Goal: Task Accomplishment & Management: Manage account settings

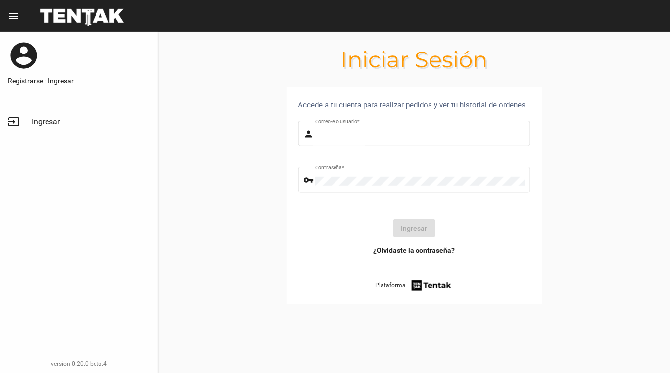
type input "DANKEHMB"
click at [398, 224] on button "Ingresar" at bounding box center [414, 228] width 42 height 18
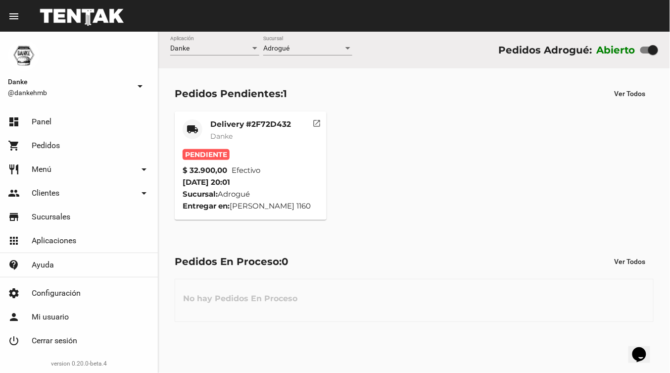
click at [244, 124] on mat-card-title "Delivery #2F72D432" at bounding box center [250, 124] width 81 height 10
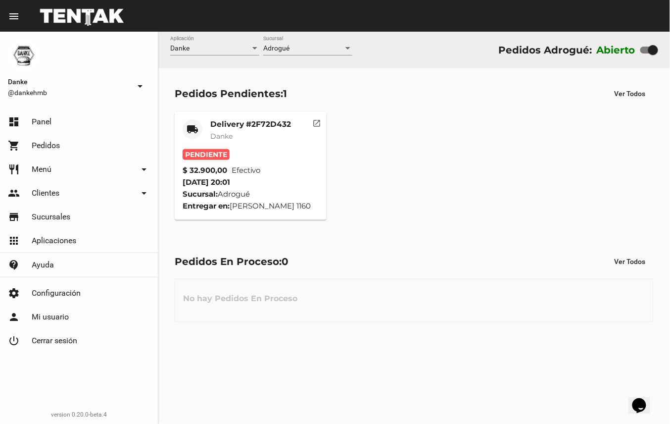
click at [249, 119] on mat-card-title "Delivery #2F72D432" at bounding box center [250, 124] width 81 height 10
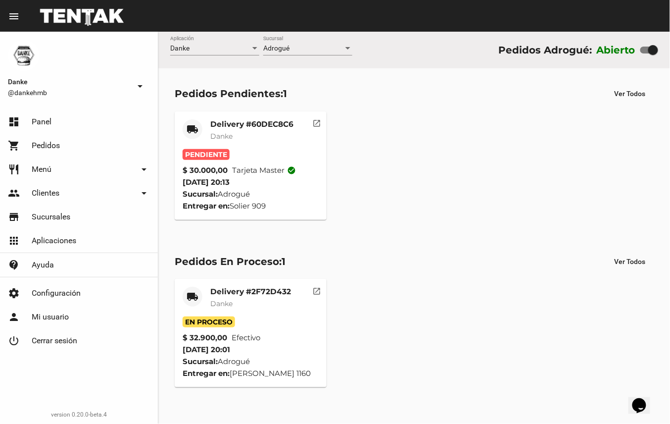
click at [272, 125] on mat-card-title "Delivery #60DEC8C6" at bounding box center [251, 124] width 83 height 10
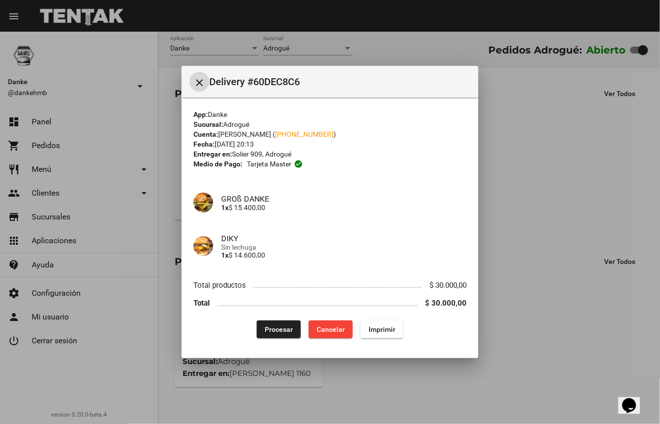
click at [284, 329] on span "Procesar" at bounding box center [279, 329] width 28 height 8
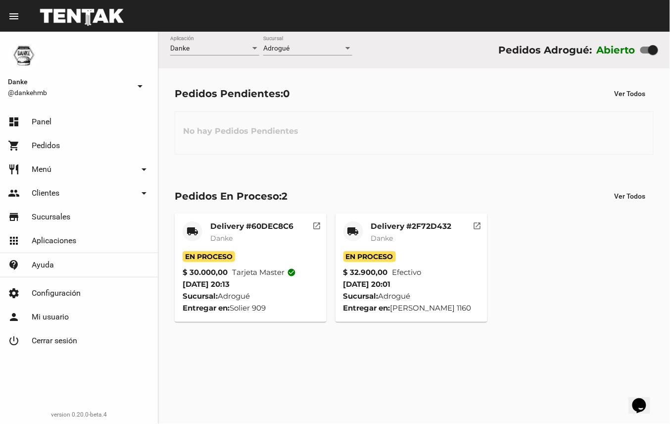
click at [440, 223] on mat-card-title "Delivery #2F72D432" at bounding box center [411, 226] width 81 height 10
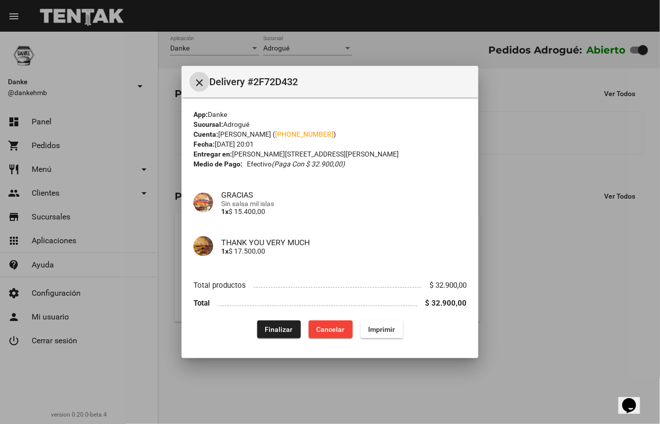
click at [288, 333] on span "Finalizar" at bounding box center [279, 329] width 28 height 8
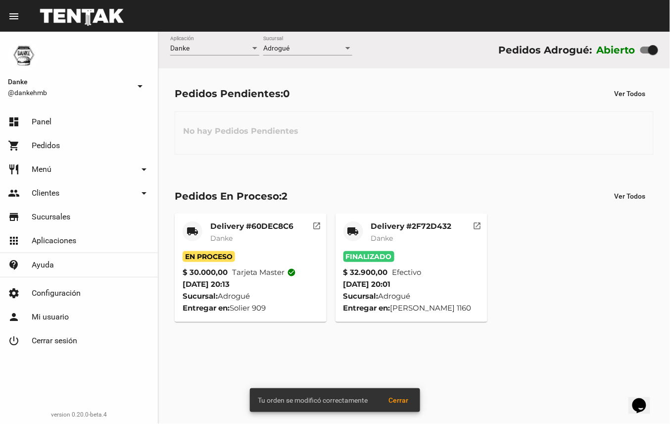
click at [284, 236] on mat-card-subtitle "Danke" at bounding box center [251, 238] width 83 height 10
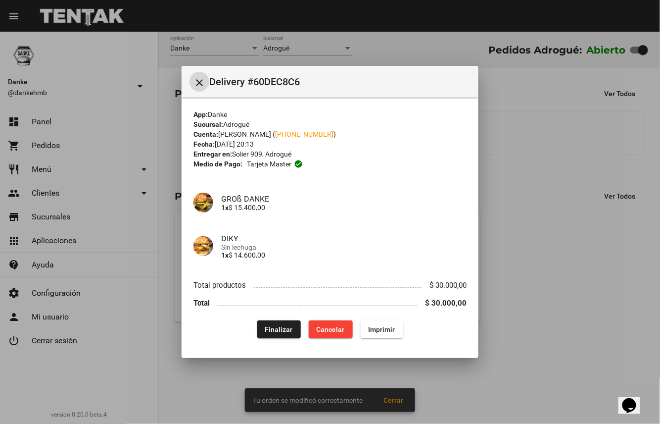
click at [291, 337] on button "Finalizar" at bounding box center [279, 329] width 44 height 18
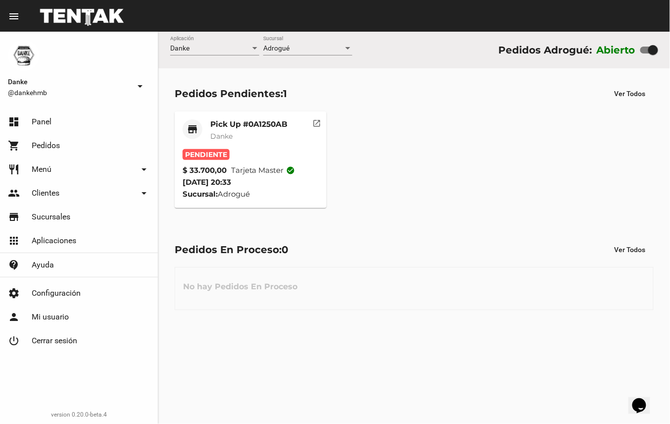
click at [272, 135] on mat-card-subtitle "Danke" at bounding box center [248, 136] width 77 height 10
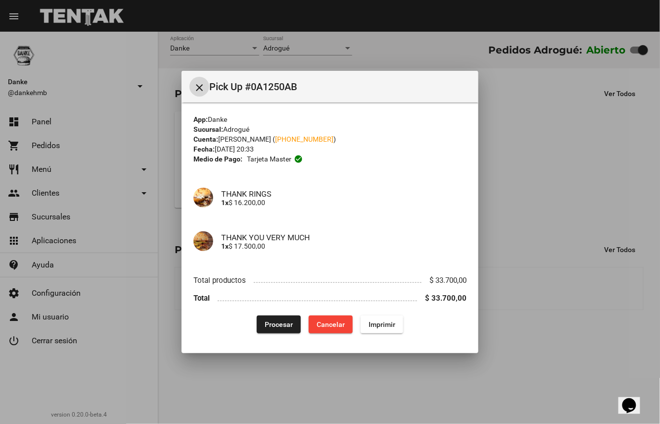
click at [284, 321] on span "Procesar" at bounding box center [279, 324] width 28 height 8
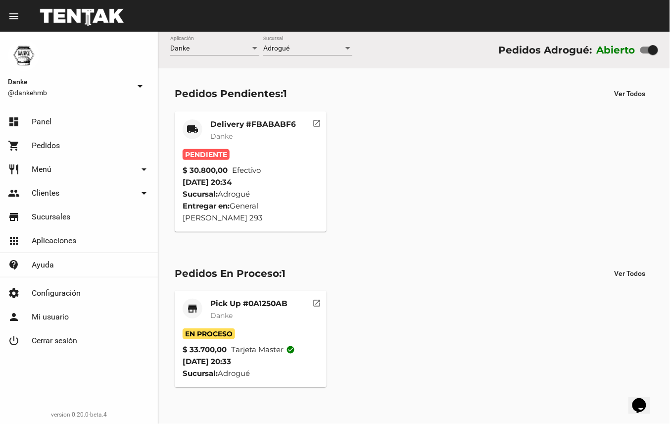
click at [270, 134] on mat-card-subtitle "Danke" at bounding box center [253, 136] width 86 height 10
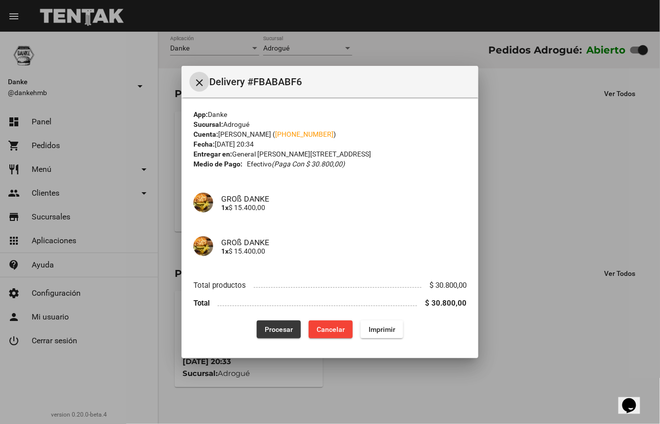
click at [283, 329] on span "Procesar" at bounding box center [279, 329] width 28 height 8
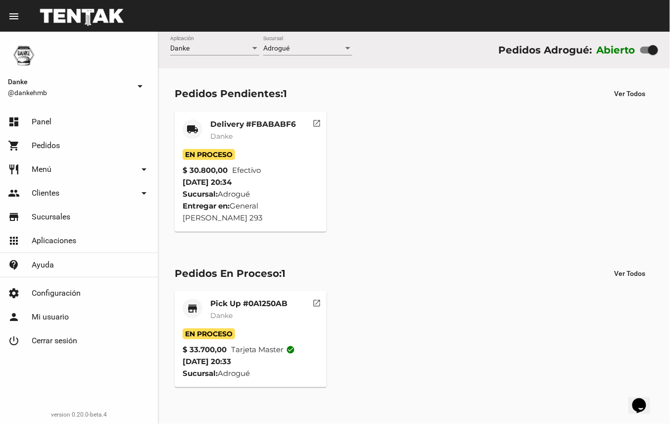
click at [264, 122] on mat-card-title "Delivery #FBABABF6" at bounding box center [253, 124] width 86 height 10
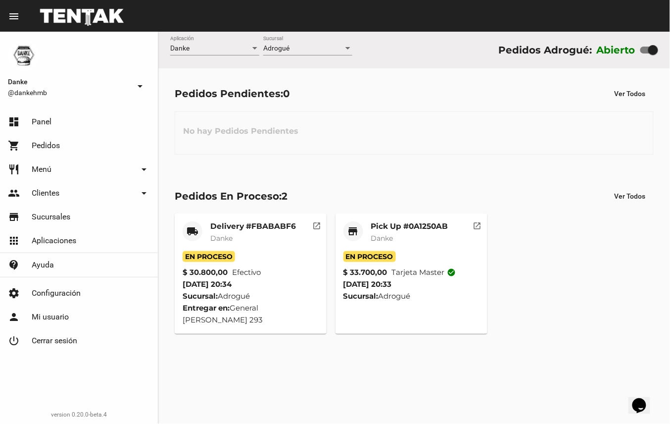
click at [352, 208] on div "Pedidos En Proceso: 2 Ver Todos local_shipping Delivery #FBABABF6 Danke En Proc…" at bounding box center [414, 260] width 512 height 179
click at [408, 173] on div "Pedidos En Proceso: 2 Ver Todos local_shipping Delivery #FBABABF6 Danke En Proc…" at bounding box center [414, 260] width 512 height 179
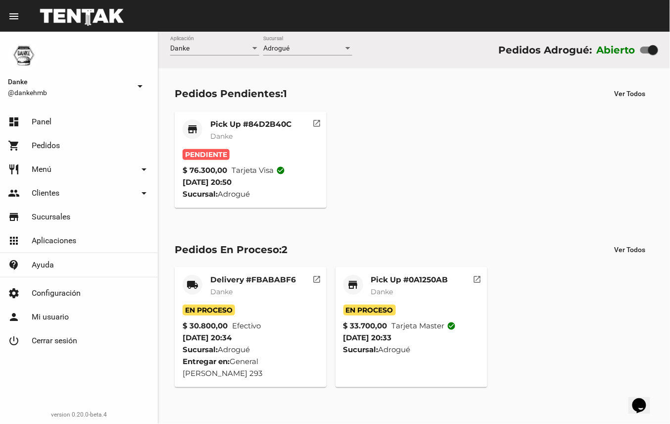
click at [256, 136] on mat-card-subtitle "Danke" at bounding box center [250, 136] width 81 height 10
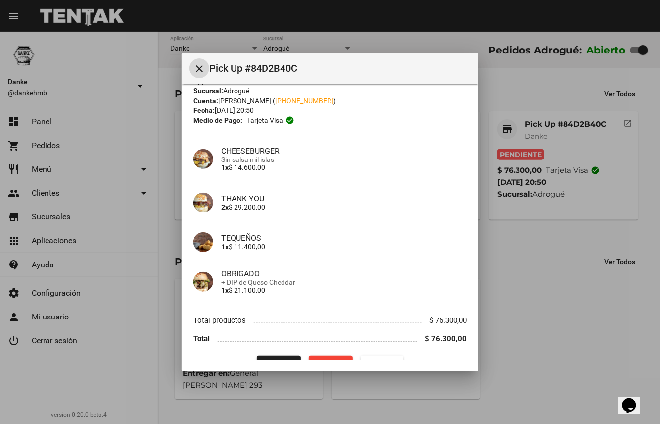
scroll to position [42, 0]
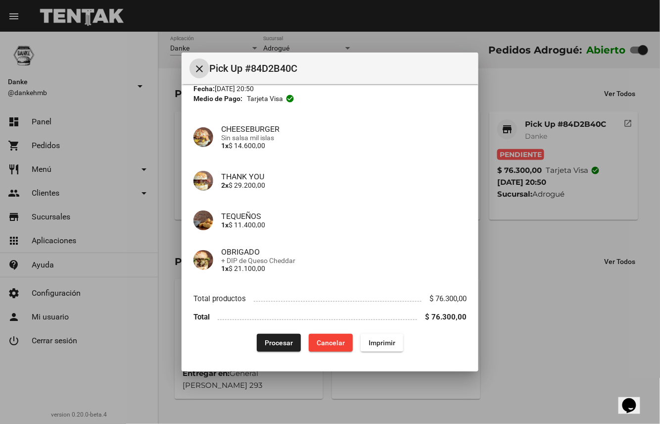
click at [274, 341] on span "Procesar" at bounding box center [279, 343] width 28 height 8
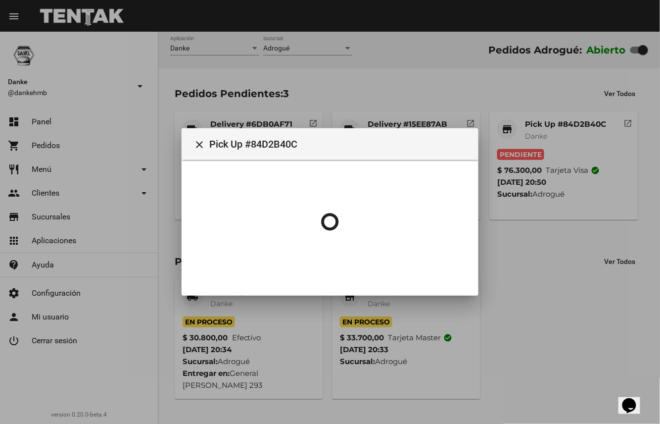
scroll to position [0, 0]
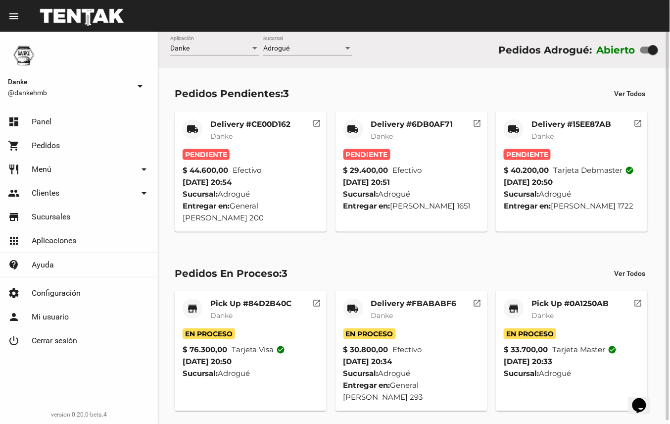
click at [596, 127] on mat-card-title "Delivery #15EE87AB" at bounding box center [572, 124] width 80 height 10
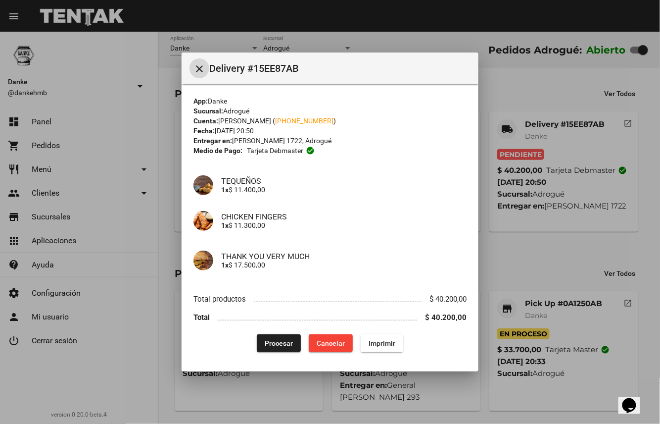
click at [271, 342] on span "Procesar" at bounding box center [279, 343] width 28 height 8
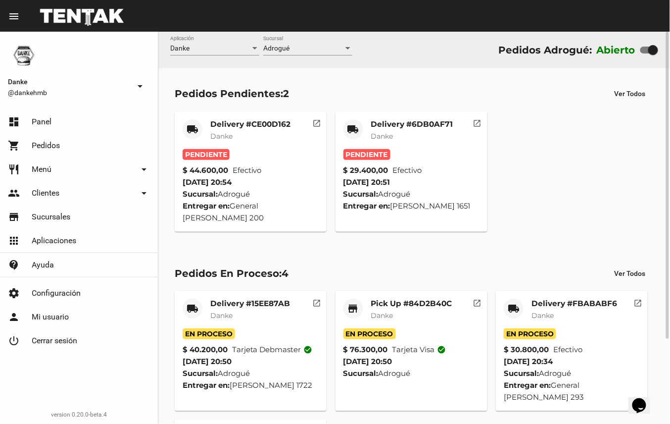
click at [415, 125] on mat-card-title "Delivery #6DB0AF71" at bounding box center [412, 124] width 82 height 10
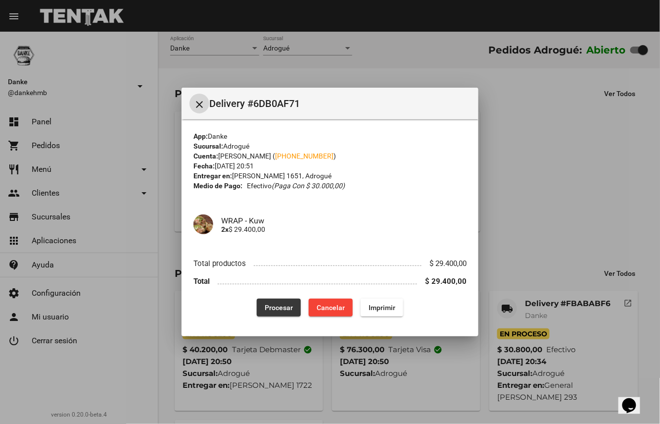
click at [284, 307] on span "Procesar" at bounding box center [279, 307] width 28 height 8
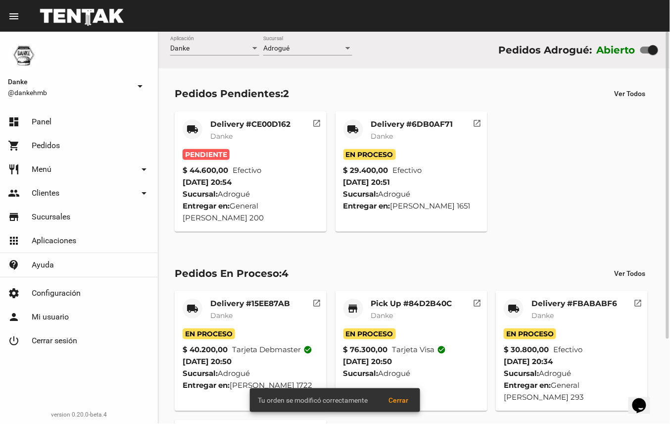
click at [254, 135] on mat-card-subtitle "Danke" at bounding box center [250, 136] width 80 height 10
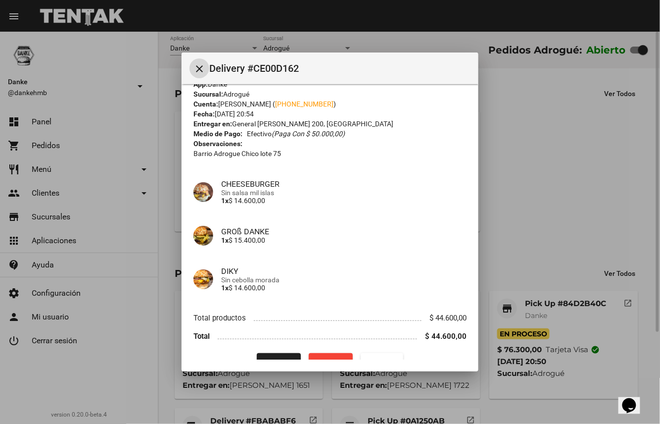
scroll to position [36, 0]
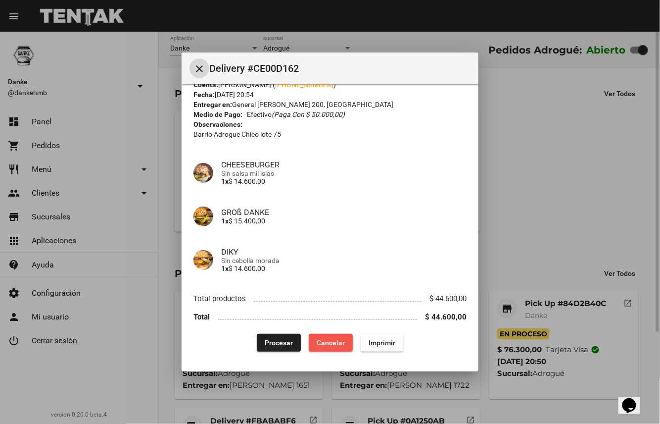
click at [331, 344] on span "Cancelar" at bounding box center [331, 343] width 28 height 8
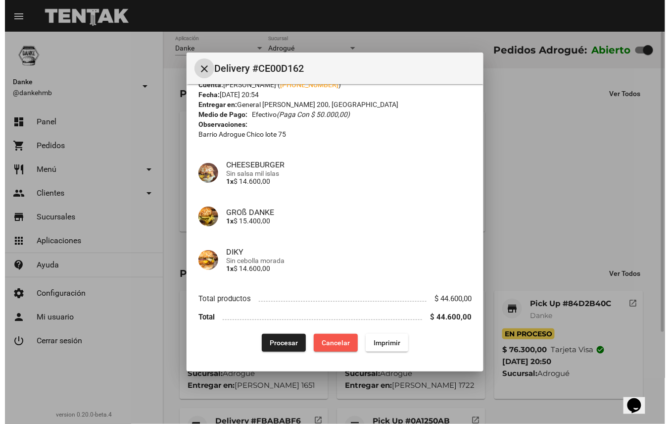
scroll to position [0, 0]
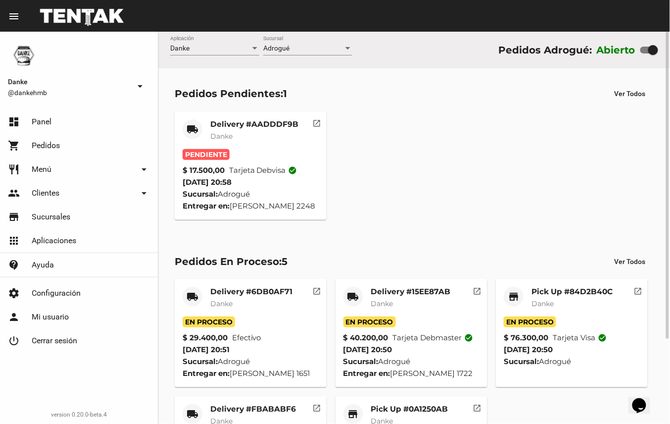
click at [404, 416] on mat-card-subtitle "Danke" at bounding box center [409, 421] width 77 height 10
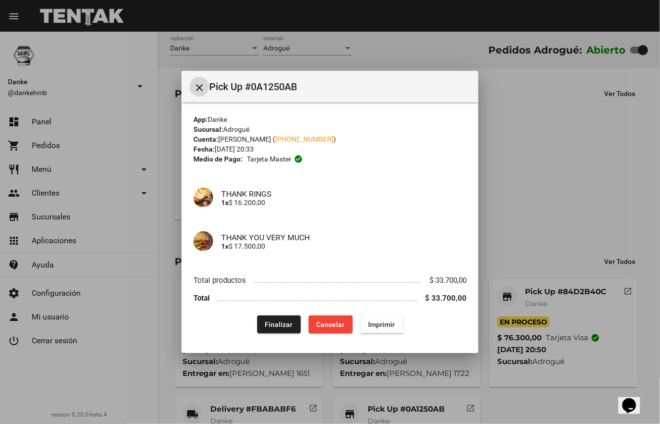
click at [286, 320] on span "Finalizar" at bounding box center [279, 324] width 28 height 8
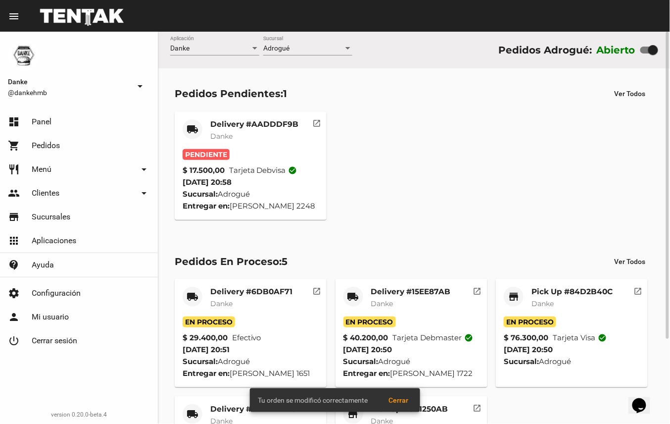
click at [444, 410] on mat-card-title "Pick Up #0A1250AB" at bounding box center [409, 409] width 77 height 10
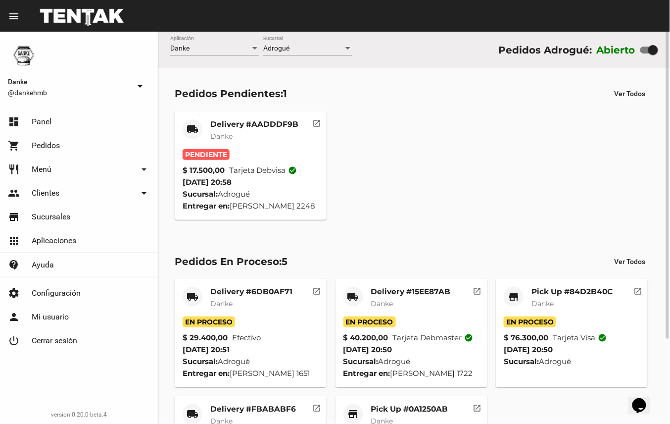
click at [236, 128] on mat-card-title "Delivery #AADDDF9B" at bounding box center [254, 124] width 88 height 10
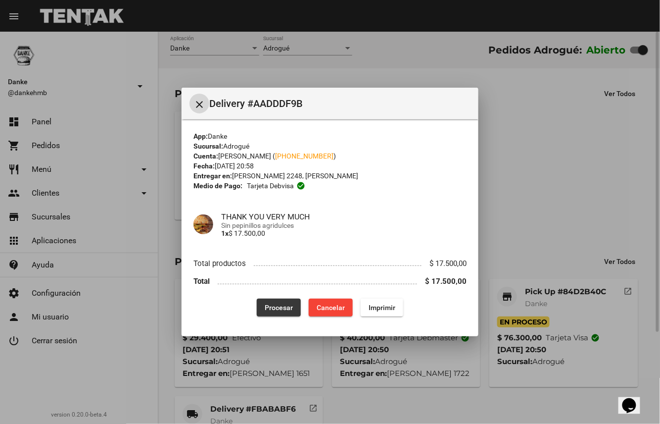
click at [282, 303] on span "Procesar" at bounding box center [279, 307] width 28 height 8
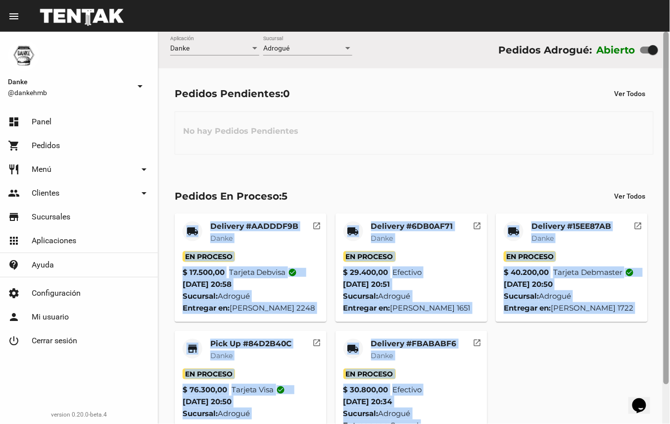
drag, startPoint x: 353, startPoint y: 204, endPoint x: 664, endPoint y: 324, distance: 332.4
click at [664, 324] on div "Danke Aplicación Adrogué Sucursal Pedidos Adrogué: Abierto Pedidos Pendientes: …" at bounding box center [414, 228] width 512 height 392
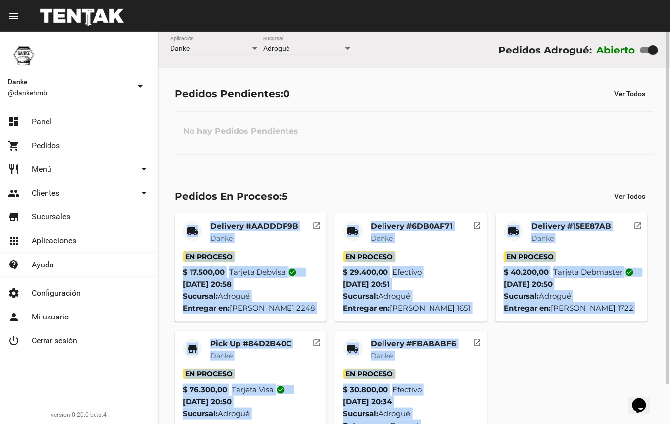
click at [579, 366] on div "local_shipping Delivery #AADDDF9B Danke En Proceso $ 17.500,00 Tarjeta debvisa …" at bounding box center [414, 332] width 488 height 246
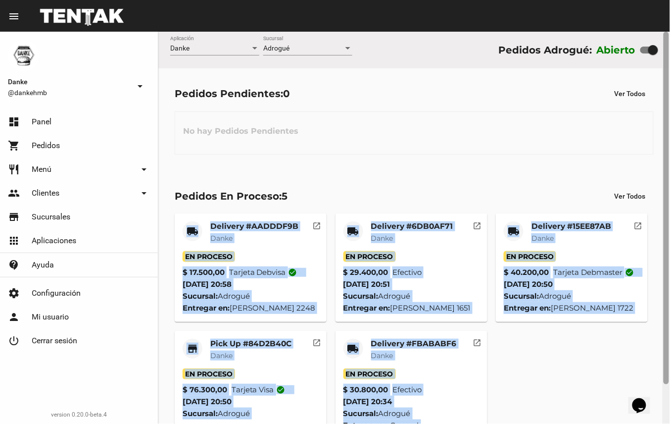
scroll to position [44, 0]
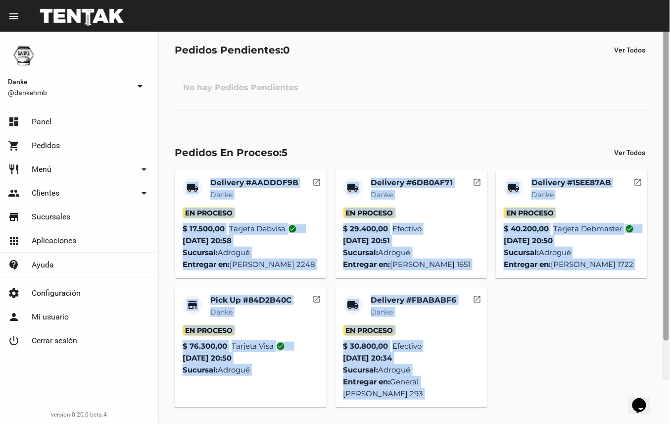
drag, startPoint x: 670, startPoint y: 299, endPoint x: 665, endPoint y: 265, distance: 33.9
click at [665, 265] on div at bounding box center [666, 164] width 5 height 352
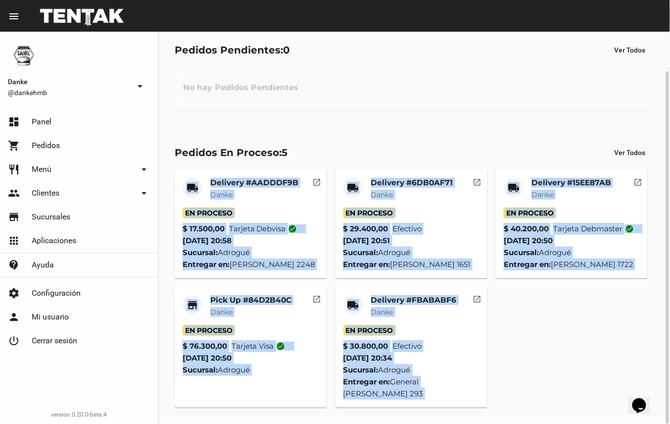
click at [506, 347] on div "local_shipping Delivery #AADDDF9B Danke En Proceso $ 17.500,00 Tarjeta debvisa …" at bounding box center [414, 288] width 488 height 246
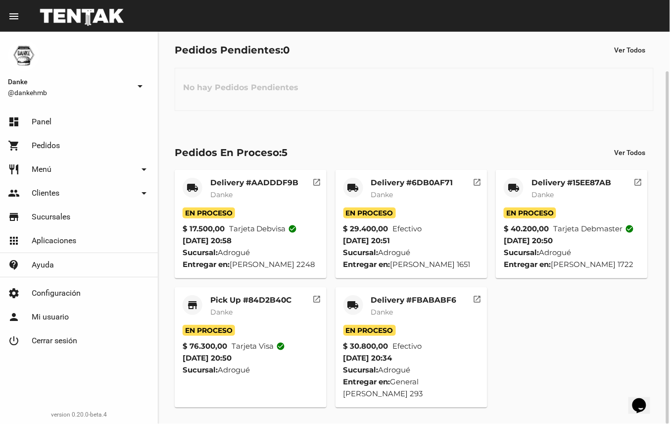
click at [412, 297] on mat-card-title "Delivery #FBABABF6" at bounding box center [414, 300] width 86 height 10
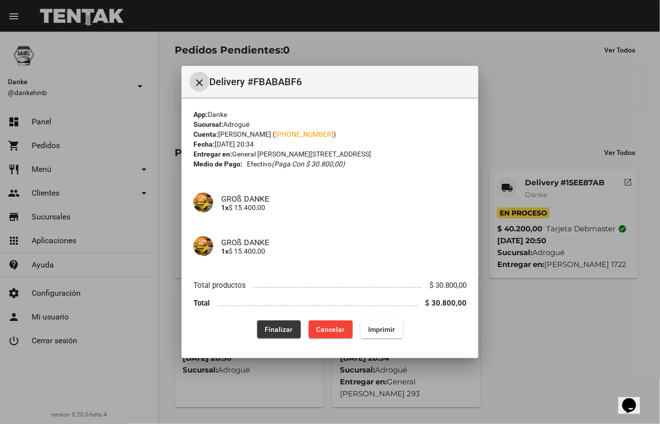
click at [280, 328] on span "Finalizar" at bounding box center [279, 329] width 28 height 8
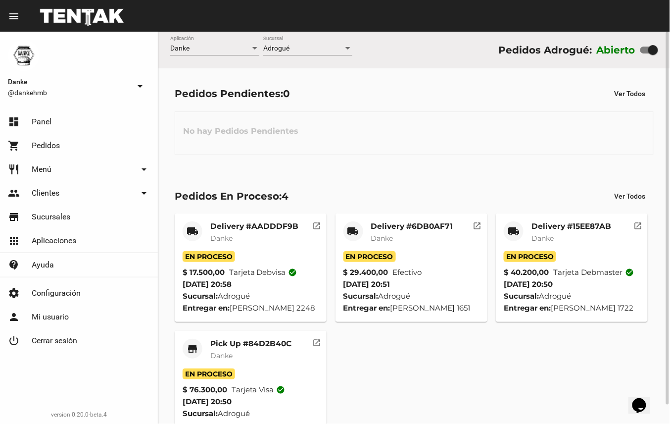
click at [268, 351] on mat-card-subtitle "Danke" at bounding box center [250, 355] width 81 height 10
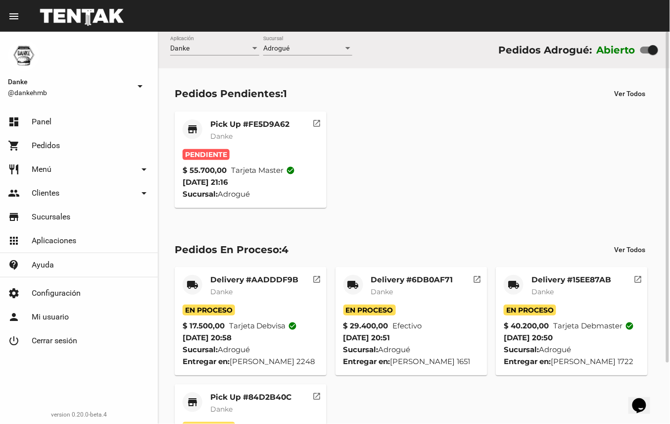
click at [235, 127] on mat-card-title "Pick Up #FE5D9A62" at bounding box center [249, 124] width 79 height 10
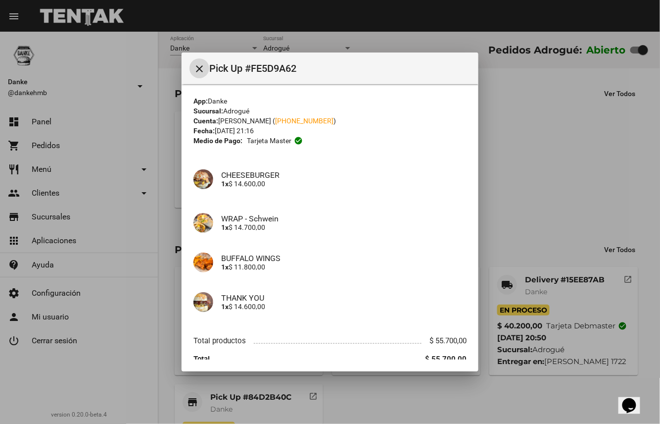
scroll to position [42, 0]
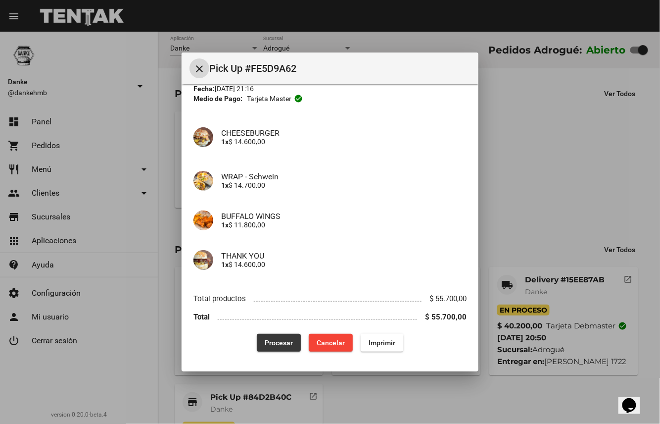
click at [264, 347] on button "Procesar" at bounding box center [279, 343] width 44 height 18
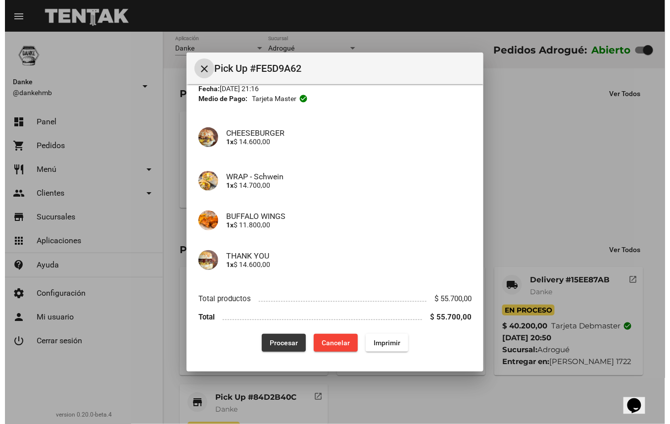
scroll to position [0, 0]
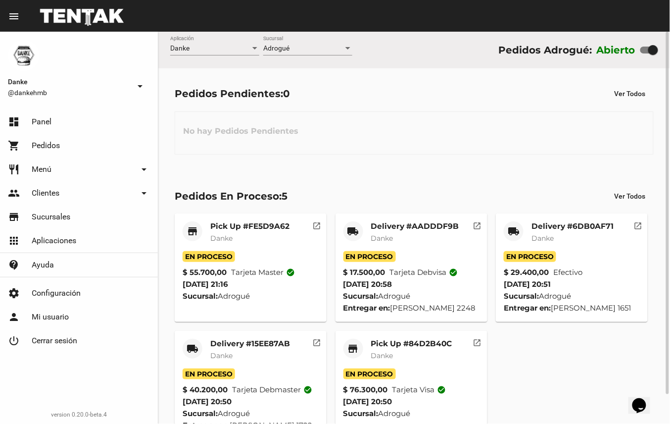
click at [420, 343] on mat-card-title "Pick Up #84D2B40C" at bounding box center [411, 344] width 81 height 10
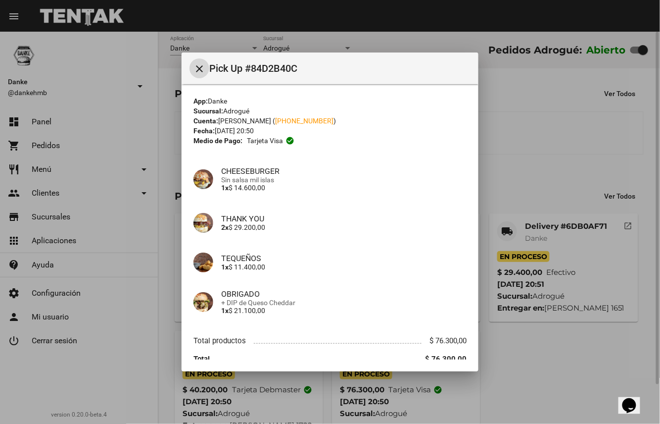
scroll to position [42, 0]
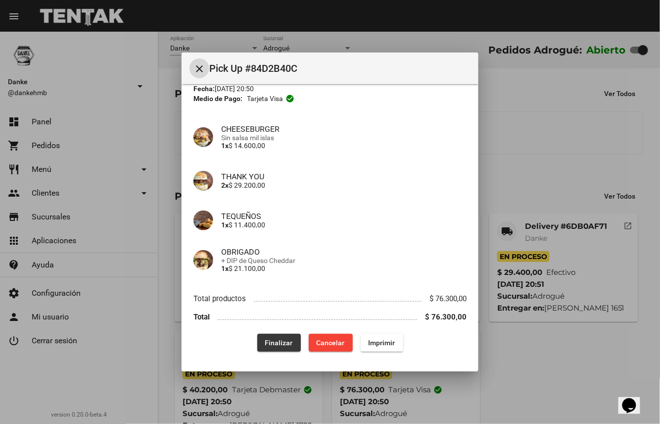
click at [286, 337] on button "Finalizar" at bounding box center [279, 343] width 44 height 18
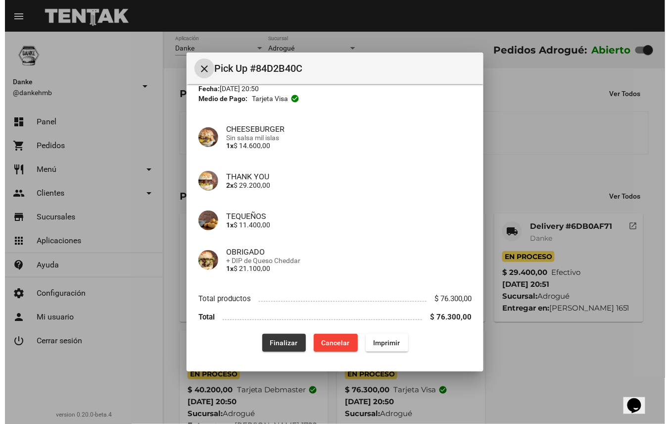
scroll to position [0, 0]
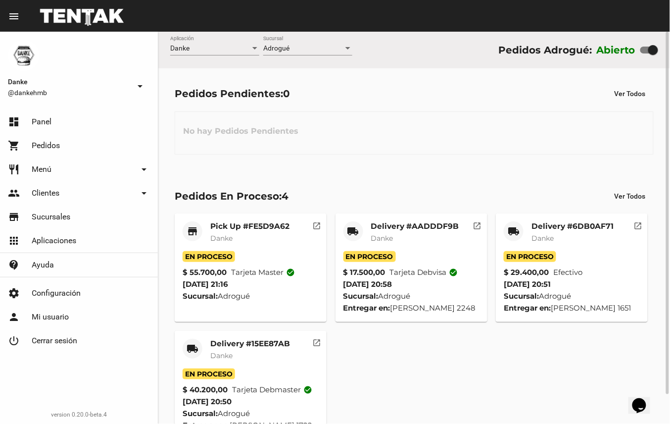
click at [282, 349] on div "Delivery #15EE87AB Danke" at bounding box center [250, 354] width 80 height 30
click at [565, 236] on mat-card-subtitle "Danke" at bounding box center [573, 238] width 82 height 10
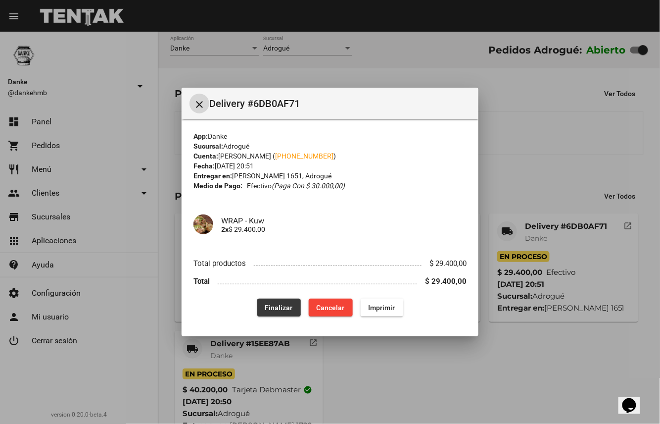
click at [280, 303] on span "Finalizar" at bounding box center [279, 307] width 28 height 8
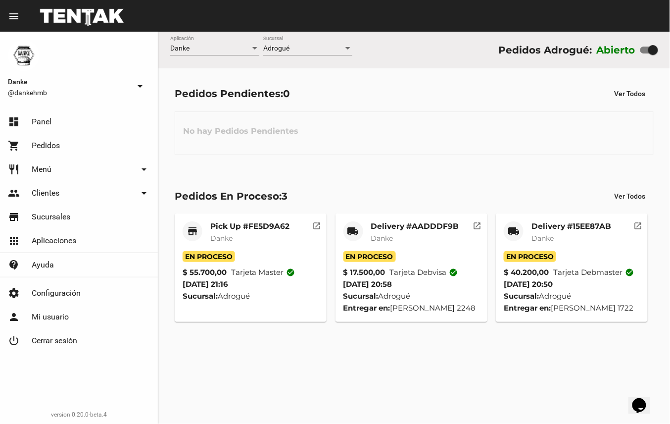
click at [600, 233] on mat-card-subtitle "Danke" at bounding box center [572, 238] width 80 height 10
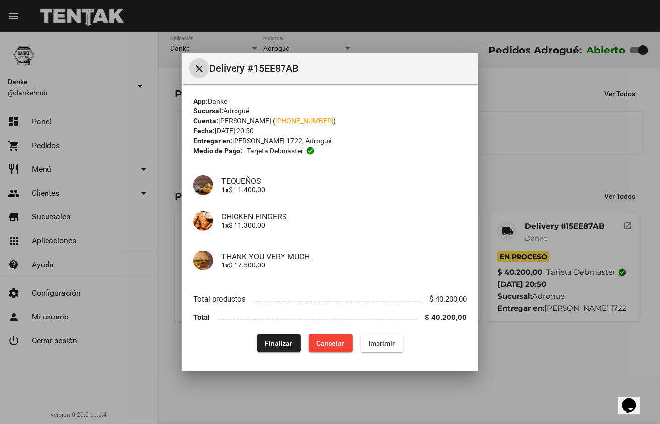
click at [272, 343] on span "Finalizar" at bounding box center [279, 343] width 28 height 8
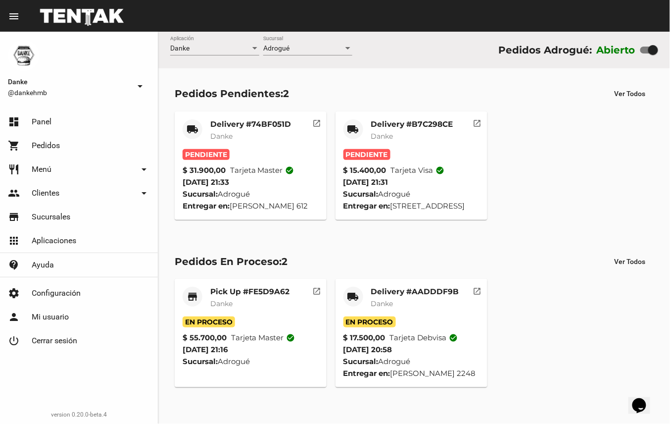
click at [422, 124] on mat-card-title "Delivery #B7C298CE" at bounding box center [412, 124] width 82 height 10
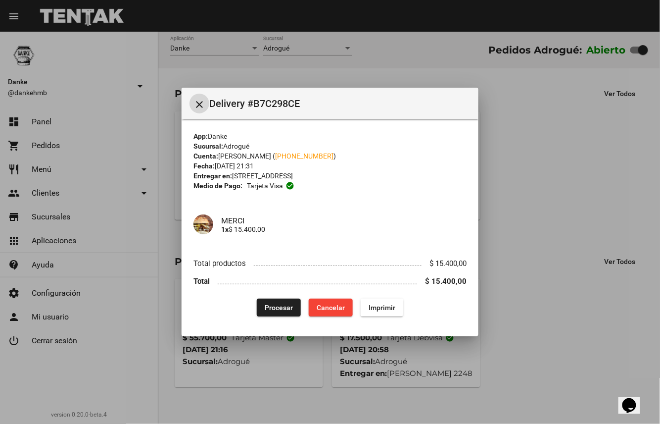
click at [278, 307] on span "Procesar" at bounding box center [279, 307] width 28 height 8
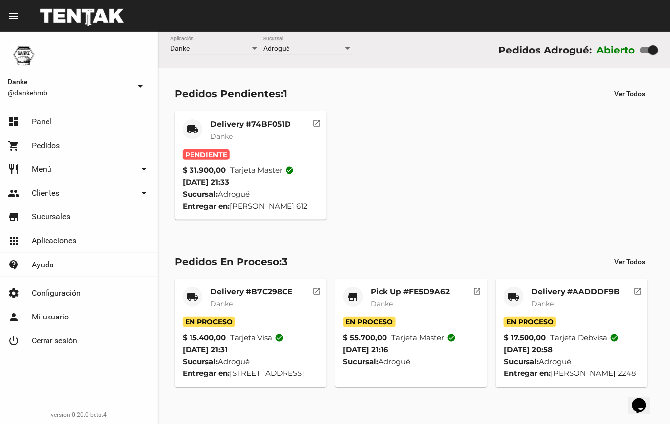
click at [256, 137] on mat-card-subtitle "Danke" at bounding box center [250, 136] width 81 height 10
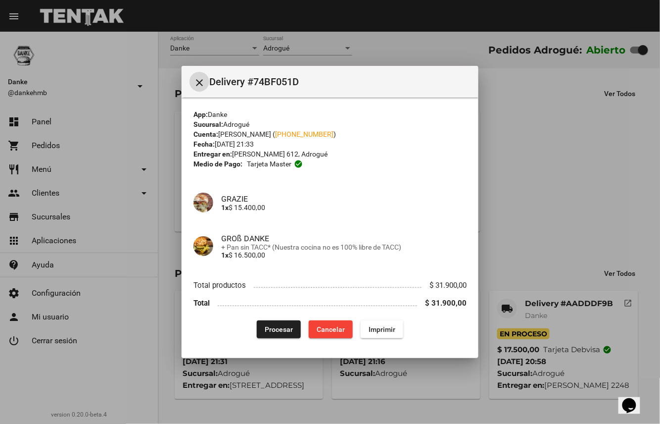
click at [282, 328] on span "Procesar" at bounding box center [279, 329] width 28 height 8
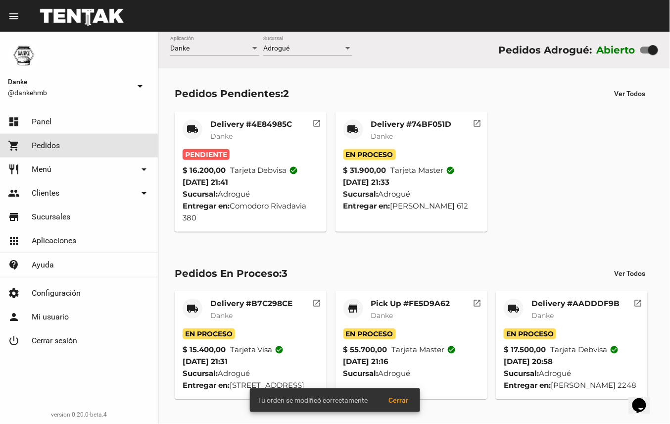
click at [100, 144] on link "shopping_cart Pedidos" at bounding box center [79, 146] width 158 height 24
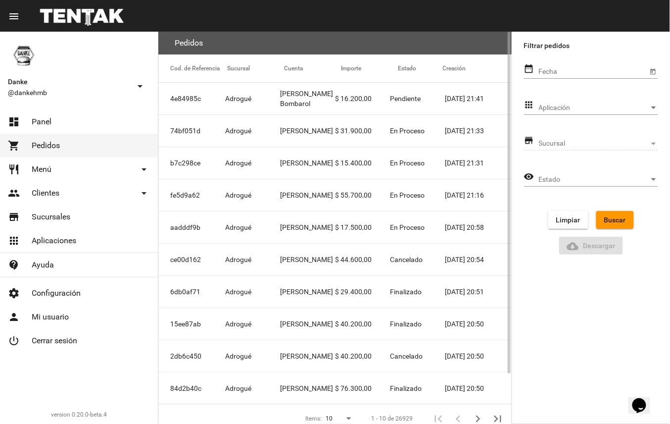
click at [358, 400] on mat-cell "$ 76.300,00" at bounding box center [362, 388] width 55 height 32
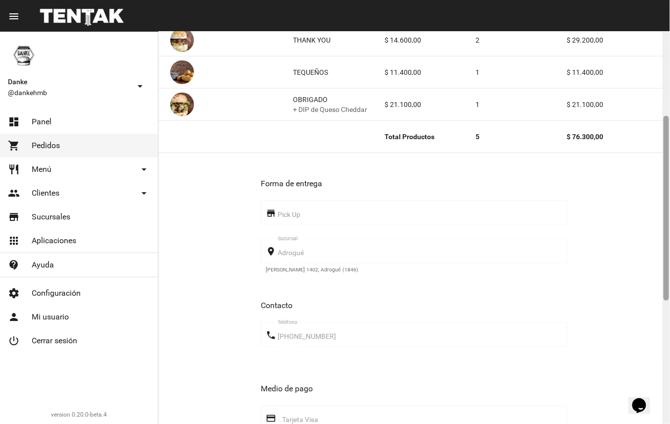
scroll to position [181, 0]
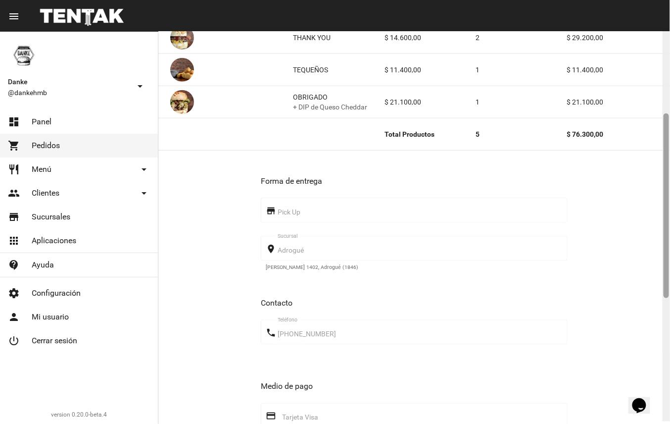
drag, startPoint x: 668, startPoint y: 83, endPoint x: 663, endPoint y: 169, distance: 85.8
click at [663, 169] on div at bounding box center [666, 225] width 7 height 392
click at [315, 339] on div "+54 11 54967221 Teléfono" at bounding box center [420, 331] width 285 height 27
drag, startPoint x: 315, startPoint y: 339, endPoint x: 394, endPoint y: 341, distance: 79.2
click at [394, 341] on div "+54 11 54967221 Teléfono" at bounding box center [420, 331] width 285 height 27
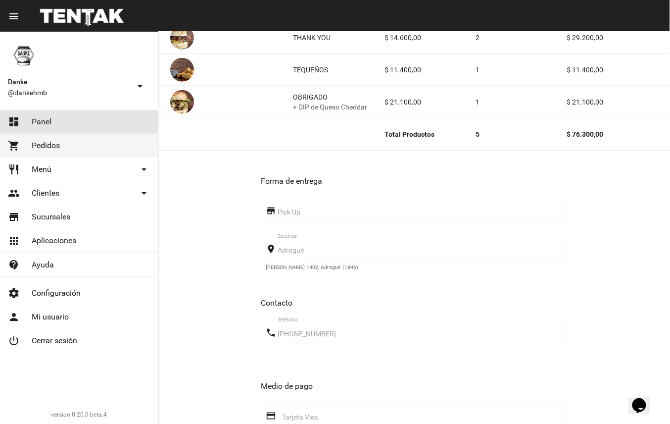
click at [44, 121] on span "Panel" at bounding box center [42, 122] width 20 height 10
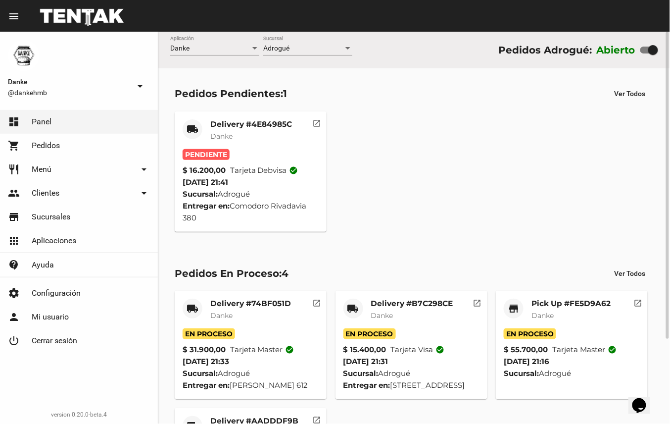
click at [262, 136] on mat-card-subtitle "Danke" at bounding box center [251, 136] width 82 height 10
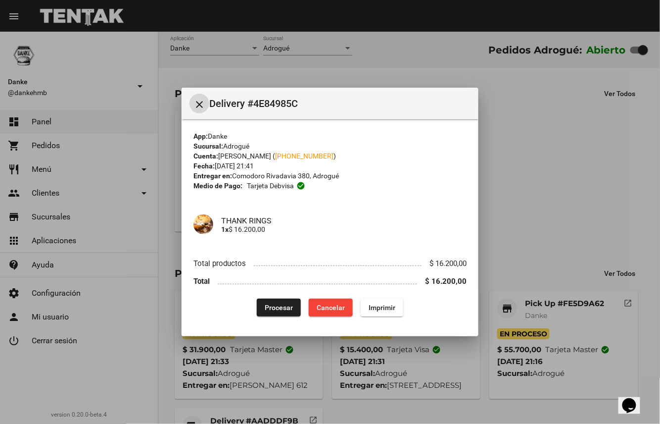
click at [278, 307] on span "Procesar" at bounding box center [279, 307] width 28 height 8
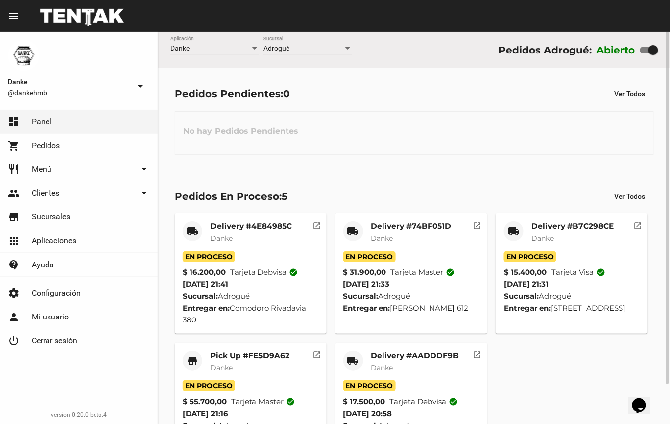
click at [435, 367] on mat-card-subtitle "Danke" at bounding box center [415, 367] width 88 height 10
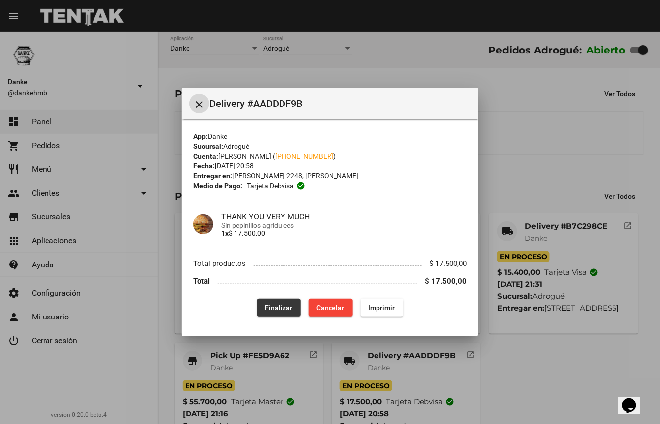
click at [282, 304] on span "Finalizar" at bounding box center [279, 307] width 28 height 8
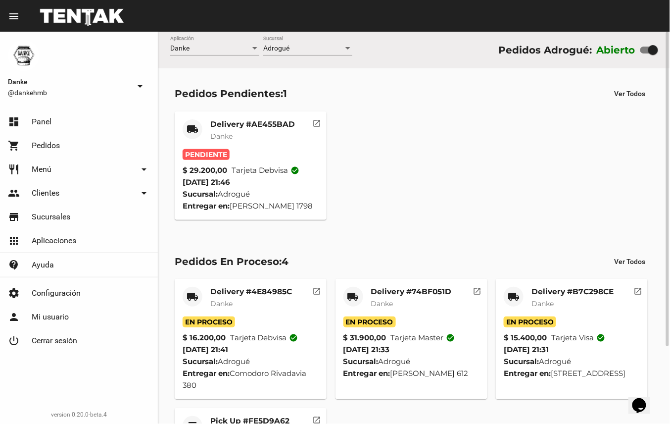
click at [256, 417] on mat-card-title "Pick Up #FE5D9A62" at bounding box center [249, 421] width 79 height 10
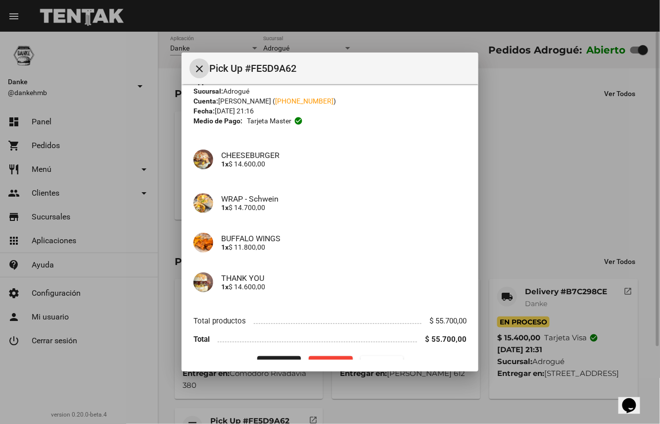
scroll to position [42, 0]
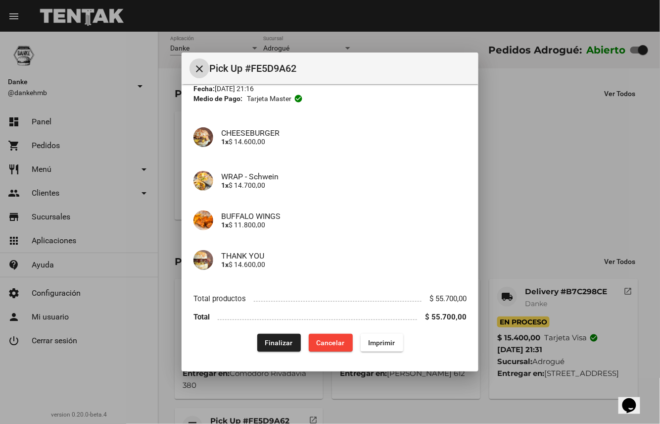
click at [269, 341] on span "Finalizar" at bounding box center [279, 343] width 28 height 8
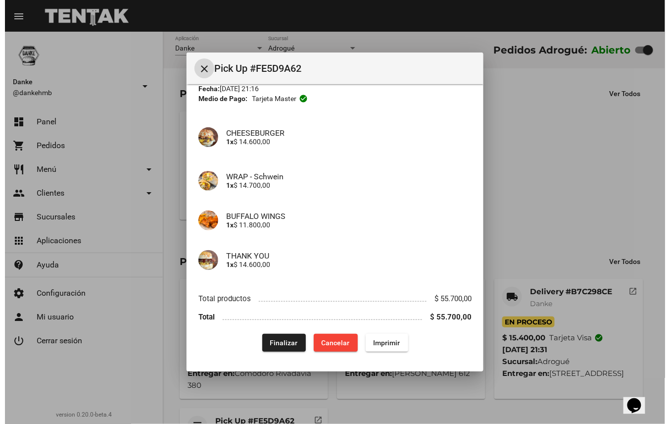
scroll to position [0, 0]
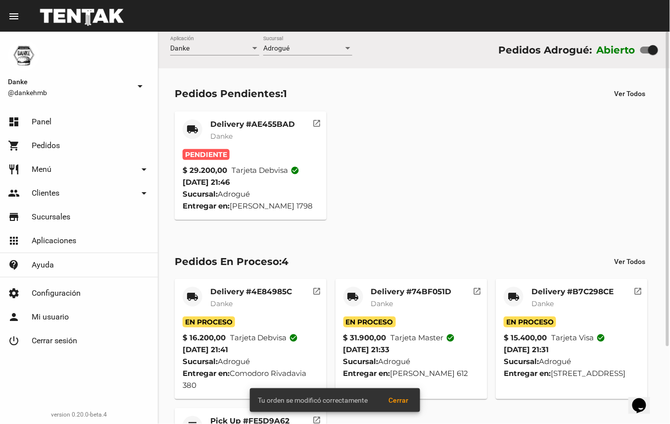
click at [270, 131] on mat-card-subtitle "Danke" at bounding box center [252, 136] width 85 height 10
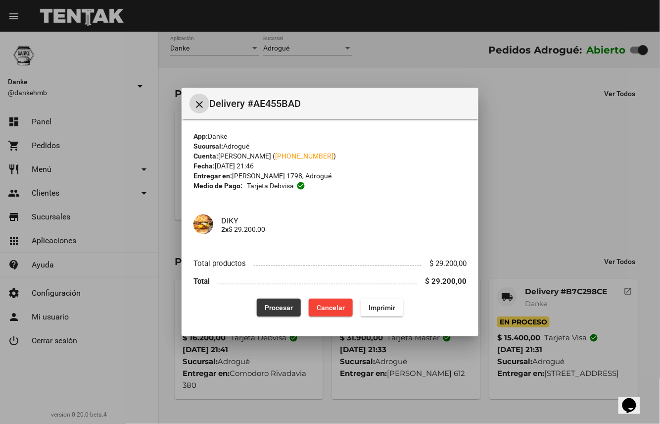
click at [289, 309] on span "Procesar" at bounding box center [279, 307] width 28 height 8
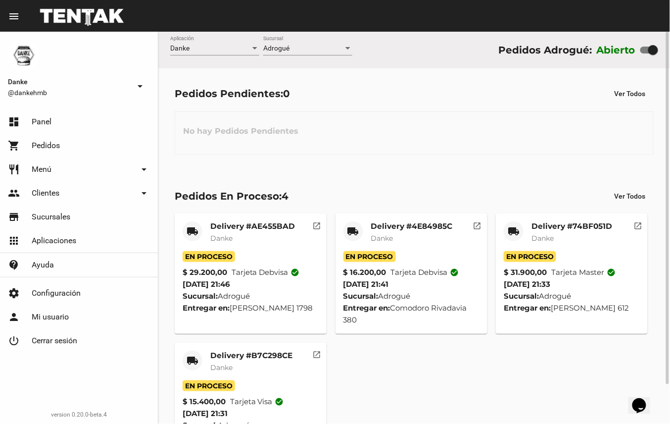
click at [249, 363] on mat-card-subtitle "Danke" at bounding box center [251, 367] width 82 height 10
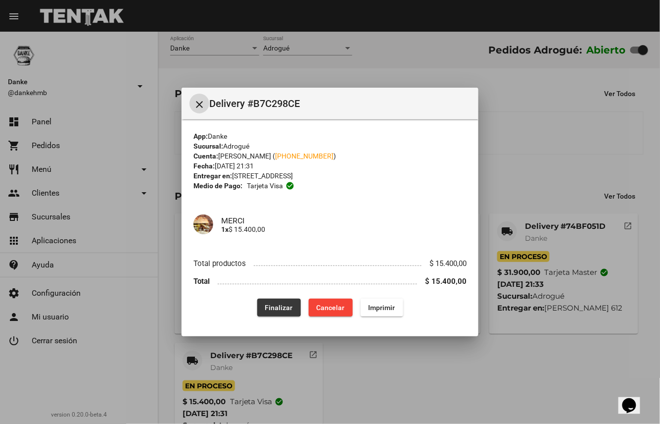
click at [279, 306] on span "Finalizar" at bounding box center [279, 307] width 28 height 8
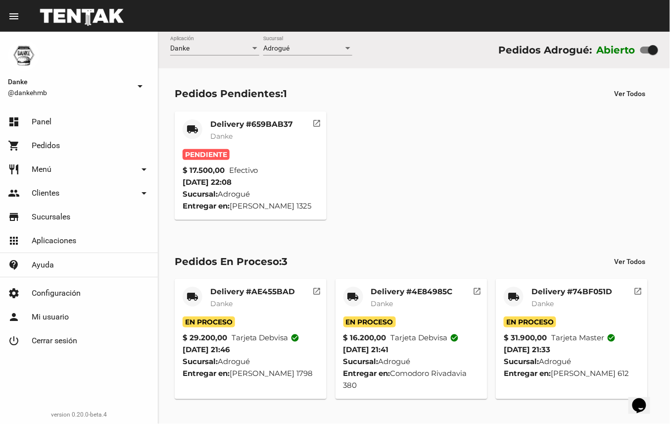
click at [250, 120] on mat-card-title "Delivery #659BAB37" at bounding box center [251, 124] width 83 height 10
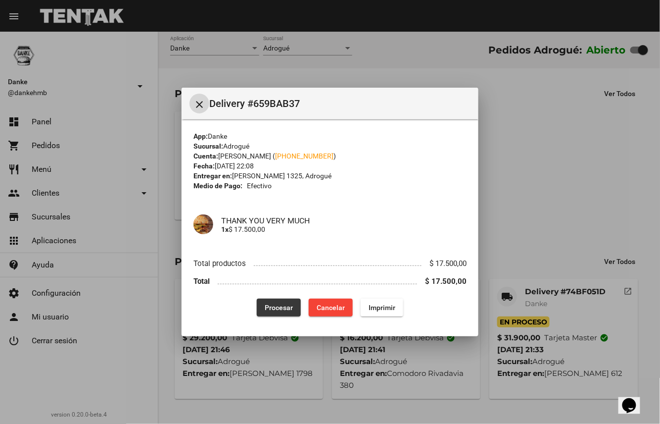
click at [282, 298] on button "Procesar" at bounding box center [279, 307] width 44 height 18
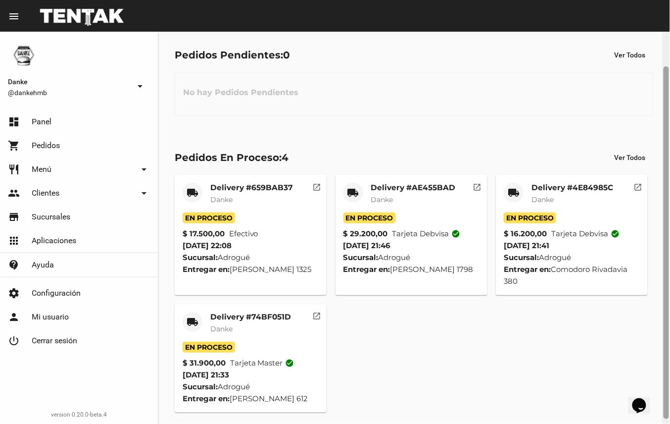
drag, startPoint x: 666, startPoint y: 187, endPoint x: 670, endPoint y: 214, distance: 27.0
click at [670, 214] on div at bounding box center [666, 228] width 7 height 392
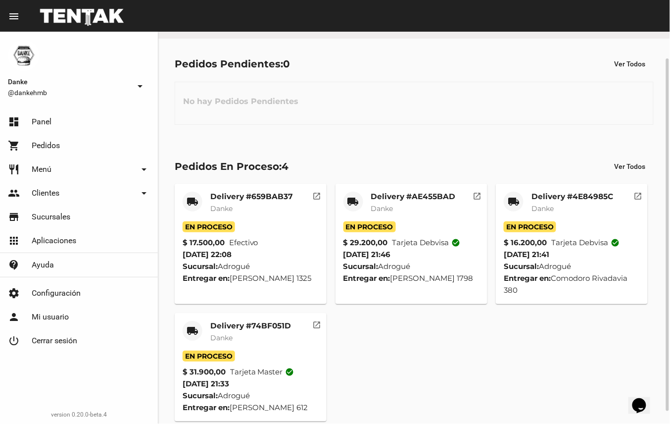
click at [264, 335] on mat-card-subtitle "Danke" at bounding box center [250, 338] width 81 height 10
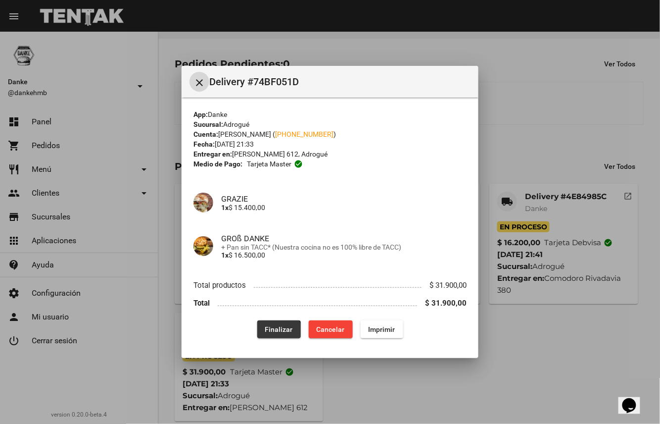
click at [274, 329] on span "Finalizar" at bounding box center [279, 329] width 28 height 8
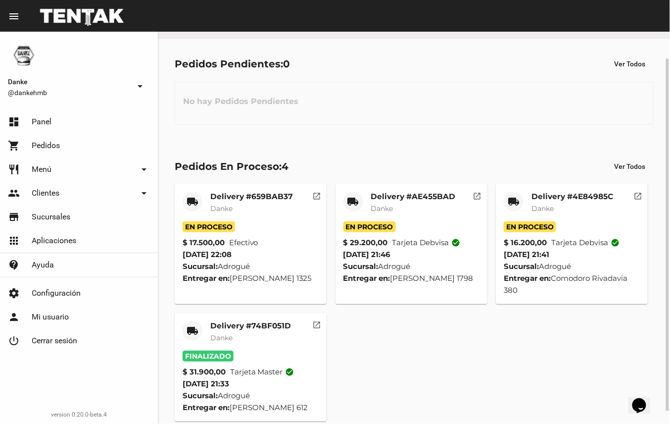
click at [582, 196] on mat-card-title "Delivery #4E84985C" at bounding box center [573, 197] width 82 height 10
click at [434, 193] on mat-card-title "Delivery #AE455BAD" at bounding box center [413, 197] width 85 height 10
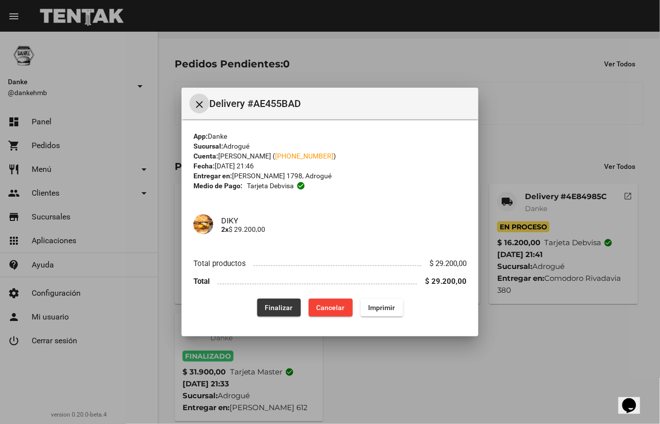
click at [282, 305] on span "Finalizar" at bounding box center [279, 307] width 28 height 8
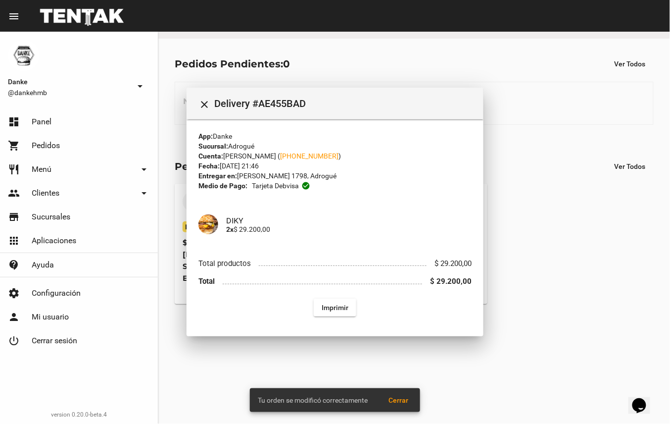
scroll to position [0, 0]
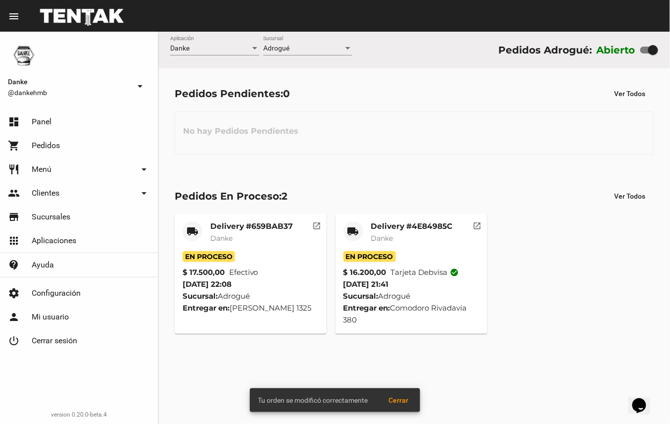
click at [436, 226] on mat-card-title "Delivery #4E84985C" at bounding box center [412, 226] width 82 height 10
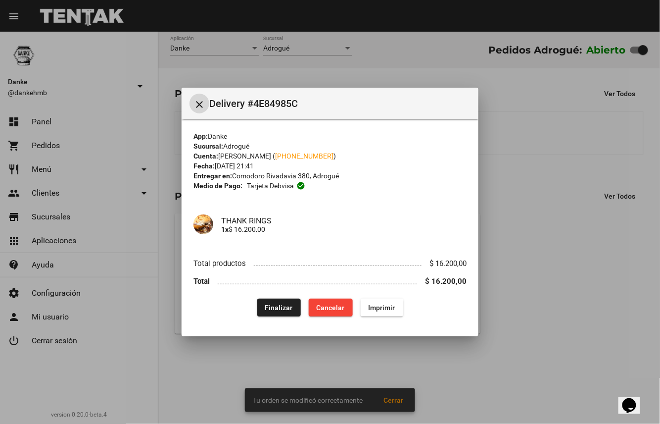
click at [279, 306] on span "Finalizar" at bounding box center [279, 307] width 28 height 8
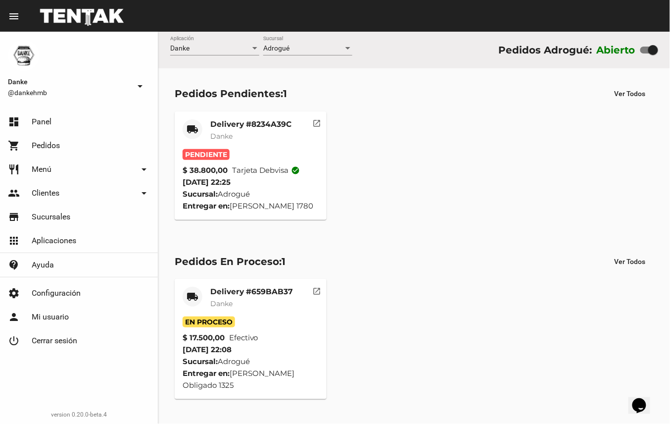
click at [281, 125] on mat-card-title "Delivery #8234A39C" at bounding box center [250, 124] width 81 height 10
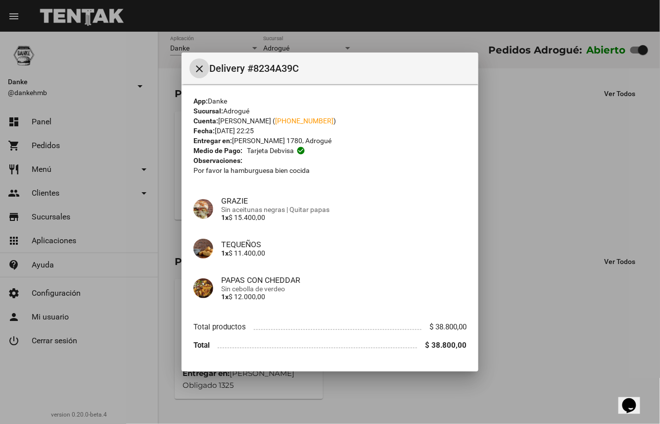
click at [533, 58] on div at bounding box center [330, 212] width 660 height 424
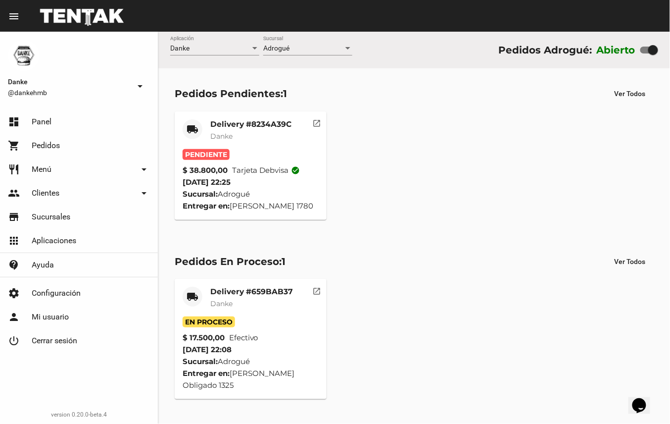
click at [236, 120] on mat-card-title "Delivery #8234A39C" at bounding box center [250, 124] width 81 height 10
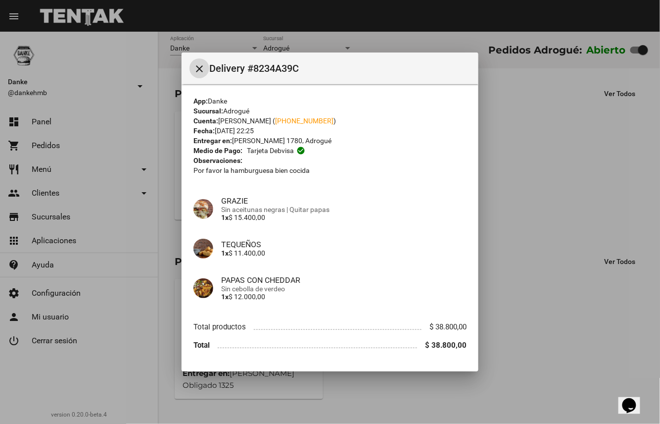
scroll to position [28, 0]
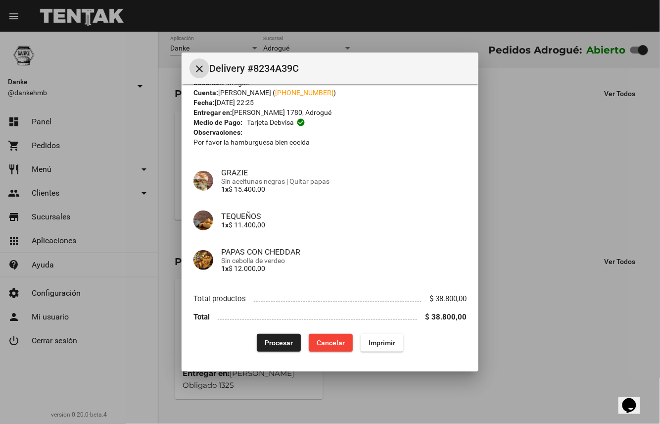
click at [272, 339] on span "Procesar" at bounding box center [279, 343] width 28 height 8
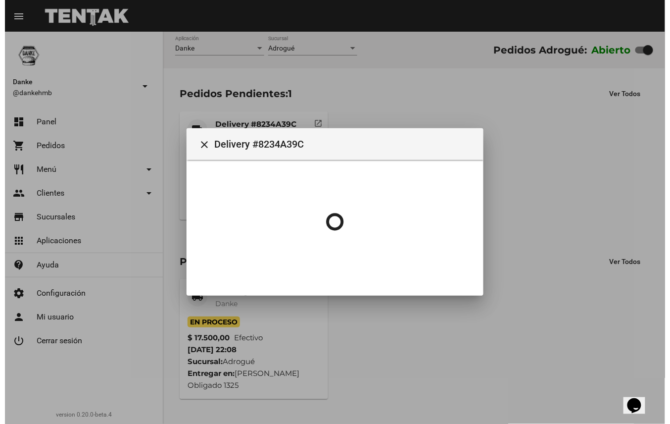
scroll to position [0, 0]
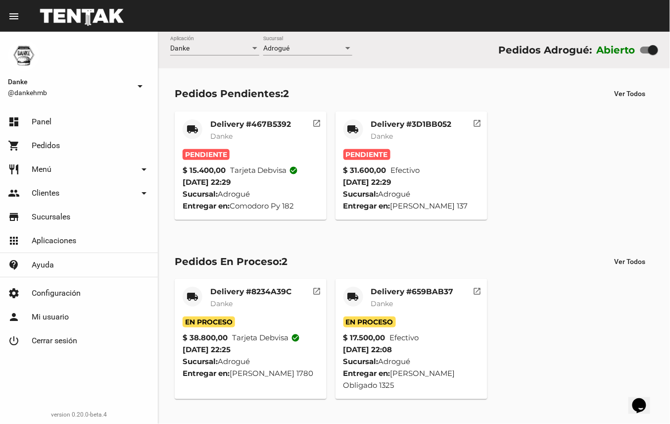
click at [414, 123] on mat-card-title "Delivery #3D1BB052" at bounding box center [411, 124] width 81 height 10
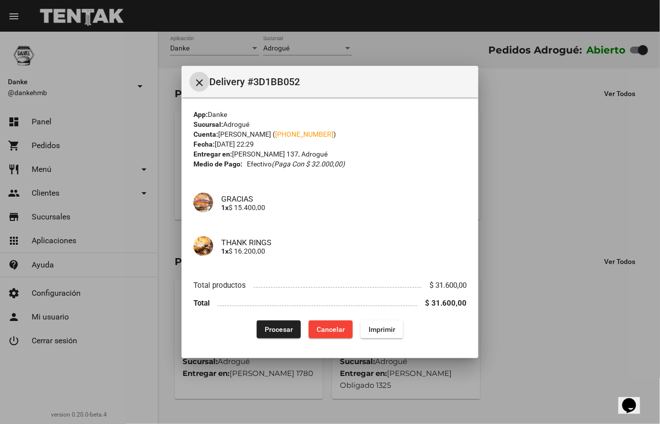
click at [281, 328] on span "Procesar" at bounding box center [279, 329] width 28 height 8
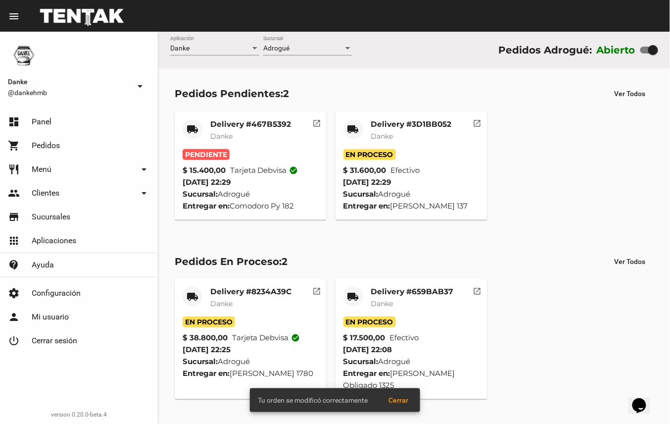
click at [282, 131] on mat-card-subtitle "Danke" at bounding box center [250, 136] width 81 height 10
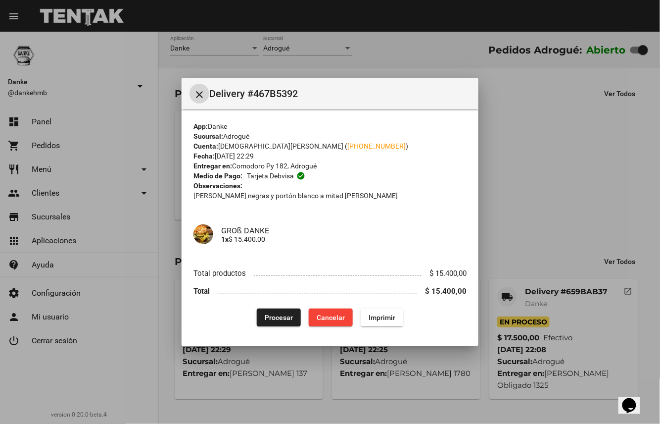
click at [275, 317] on span "Procesar" at bounding box center [279, 317] width 28 height 8
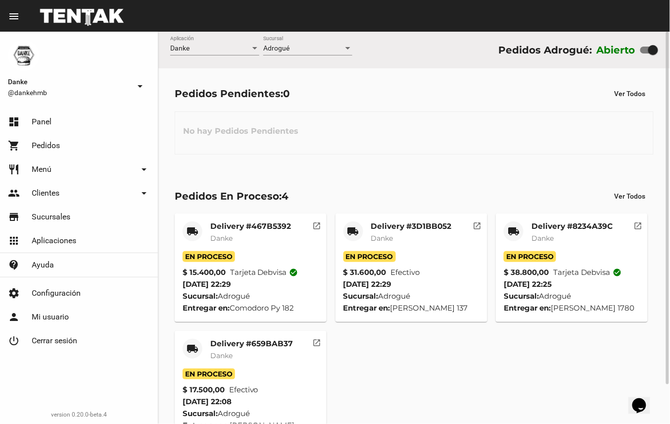
click at [262, 360] on mat-card-subtitle "Danke" at bounding box center [251, 355] width 83 height 10
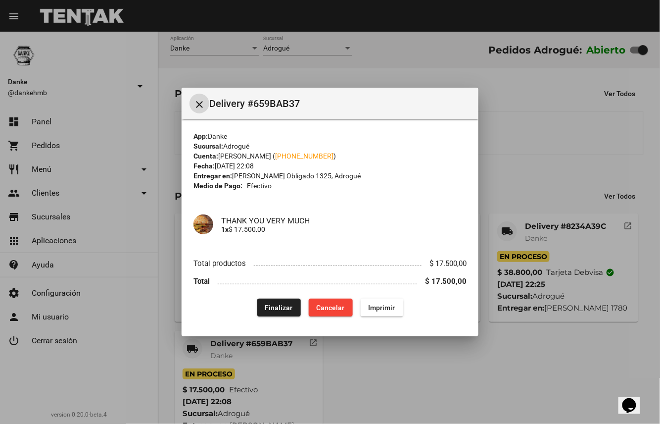
click at [280, 304] on span "Finalizar" at bounding box center [279, 307] width 28 height 8
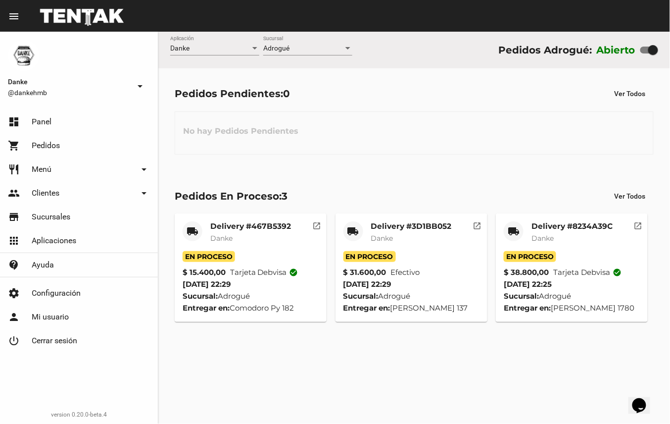
click at [252, 223] on mat-card-title "Delivery #467B5392" at bounding box center [250, 226] width 81 height 10
click at [565, 226] on mat-card-title "Delivery #8234A39C" at bounding box center [572, 226] width 81 height 10
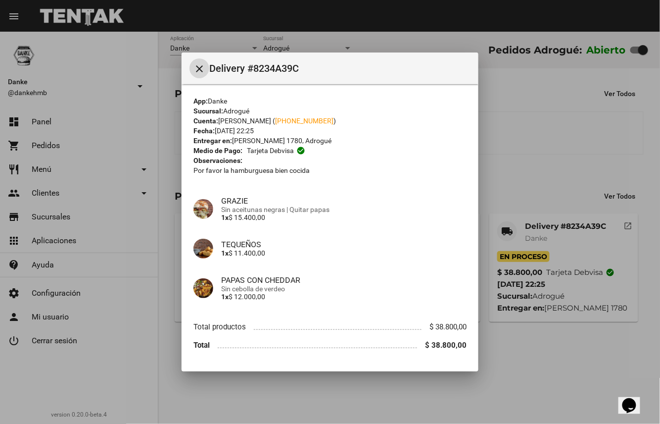
scroll to position [28, 0]
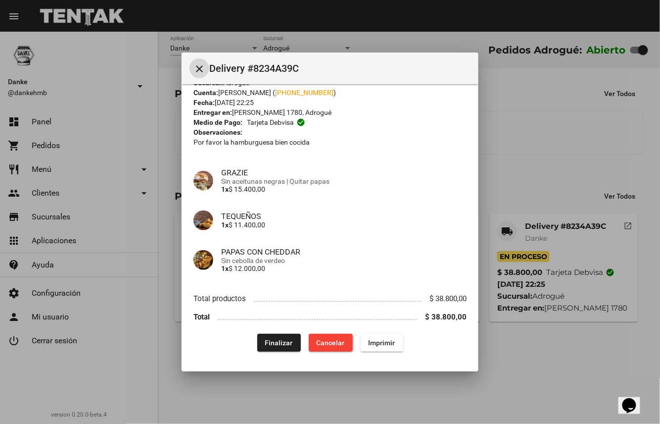
click at [274, 342] on span "Finalizar" at bounding box center [279, 343] width 28 height 8
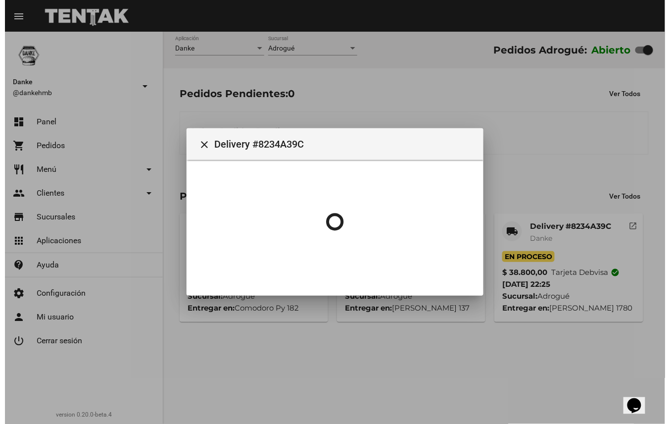
scroll to position [0, 0]
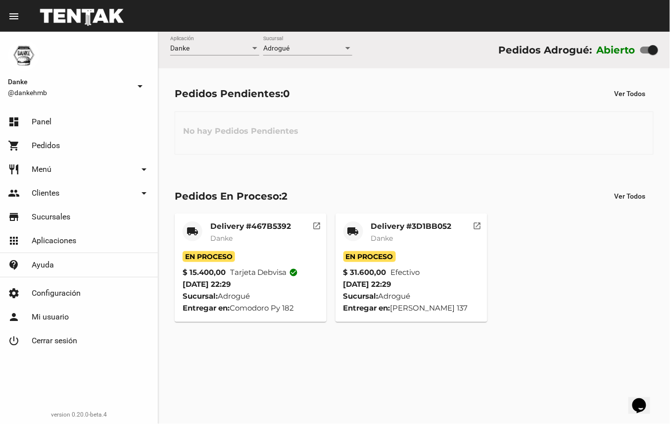
click at [446, 232] on div "Delivery #3D1BB052 Danke" at bounding box center [411, 236] width 81 height 30
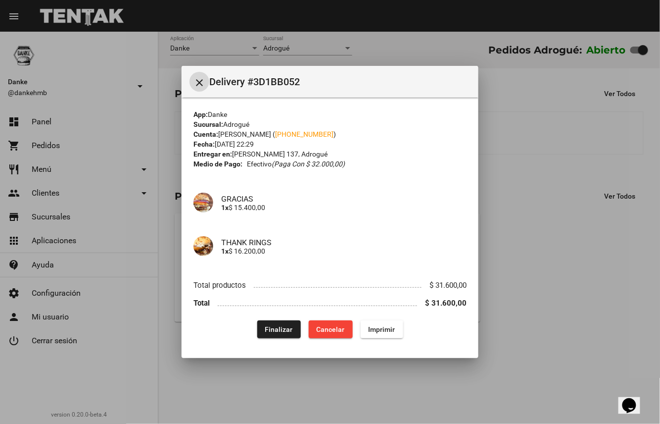
click at [288, 323] on button "Finalizar" at bounding box center [279, 329] width 44 height 18
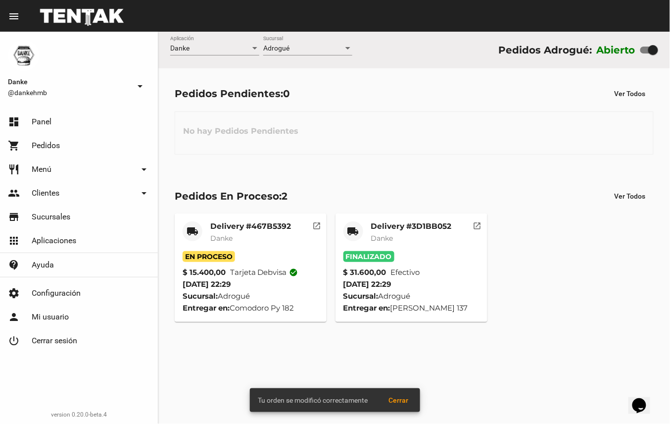
click at [270, 235] on mat-card-subtitle "Danke" at bounding box center [250, 238] width 81 height 10
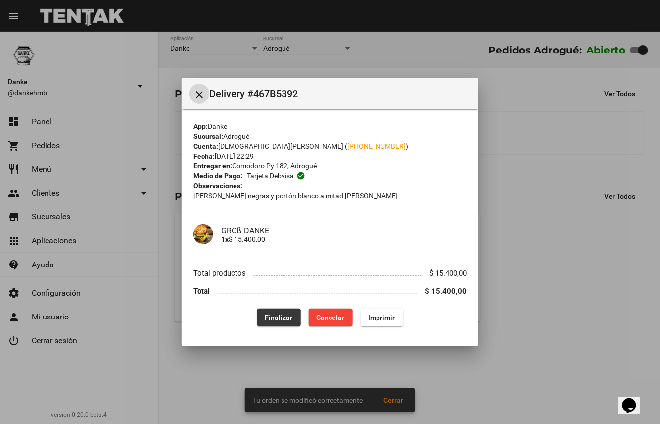
click at [274, 318] on span "Finalizar" at bounding box center [279, 317] width 28 height 8
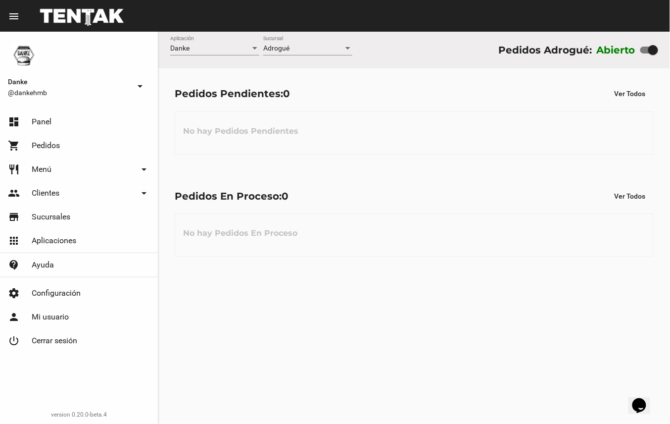
click at [653, 48] on div at bounding box center [653, 50] width 10 height 10
click at [645, 53] on input "checkbox" at bounding box center [645, 53] width 0 height 0
checkbox input "false"
